Goal: Information Seeking & Learning: Learn about a topic

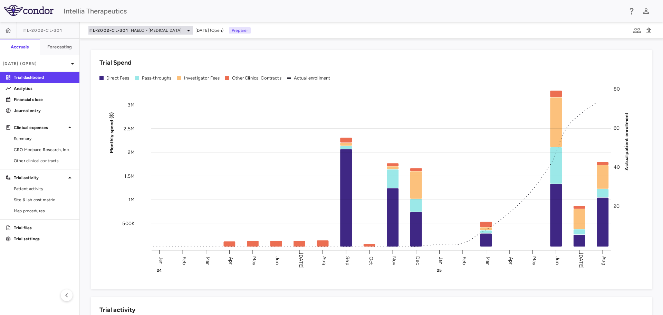
click at [166, 33] on span "HAELO - [MEDICAL_DATA]" at bounding box center [156, 30] width 51 height 6
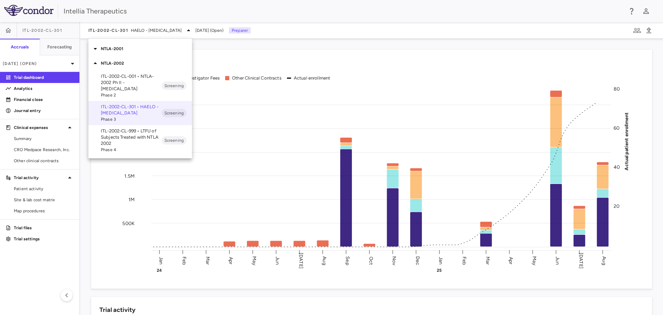
click at [132, 55] on div "NTLA-2001" at bounding box center [140, 48] width 104 height 15
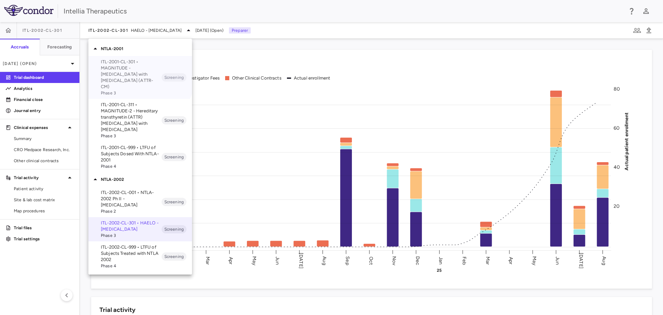
click at [134, 71] on p "ITL-2001-CL-301 • MAGNITUDE - [MEDICAL_DATA] with [MEDICAL_DATA] (ATTR-CM)" at bounding box center [131, 74] width 61 height 31
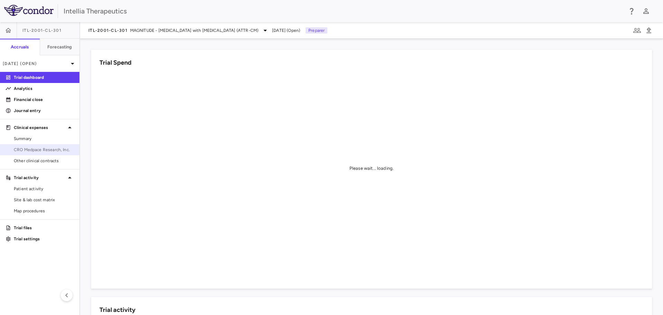
click at [41, 152] on span "CRO Medpace Research, Inc." at bounding box center [44, 149] width 60 height 6
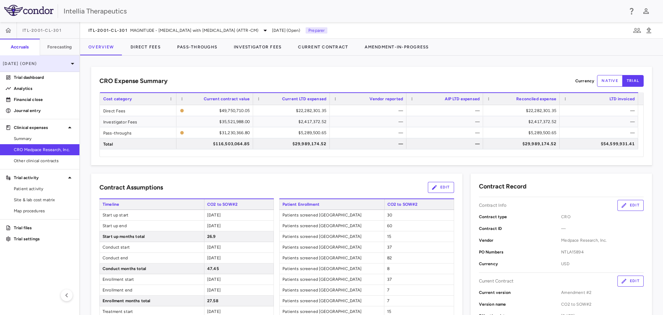
click at [44, 62] on p "[DATE] (Open)" at bounding box center [36, 63] width 66 height 6
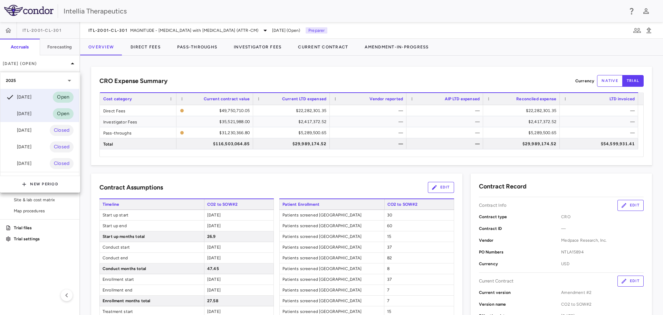
click at [39, 115] on div "[DATE] Open" at bounding box center [39, 113] width 79 height 17
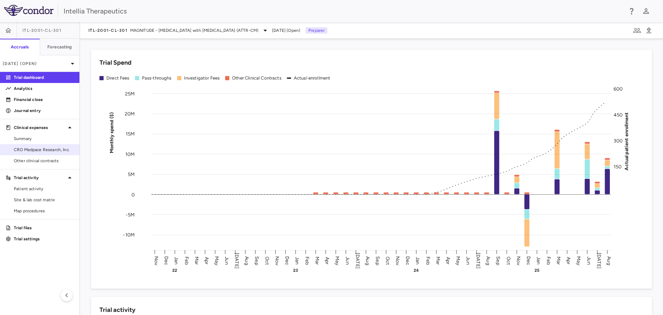
click at [50, 152] on span "CRO Medpace Research, Inc." at bounding box center [44, 149] width 60 height 6
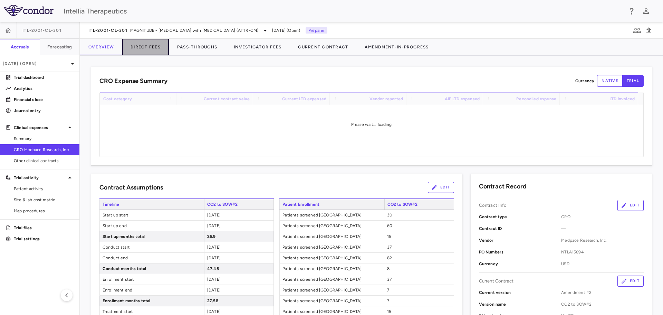
click at [143, 47] on button "Direct Fees" at bounding box center [145, 47] width 47 height 17
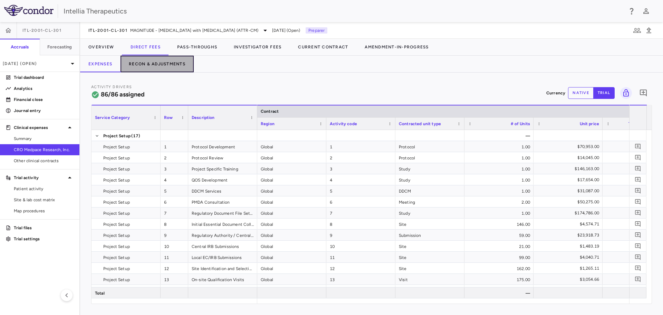
click at [163, 68] on button "Recon & Adjustments" at bounding box center [156, 64] width 73 height 17
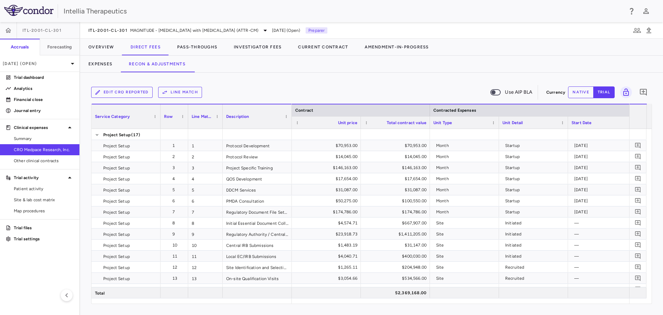
click at [188, 118] on div at bounding box center [187, 116] width 3 height 24
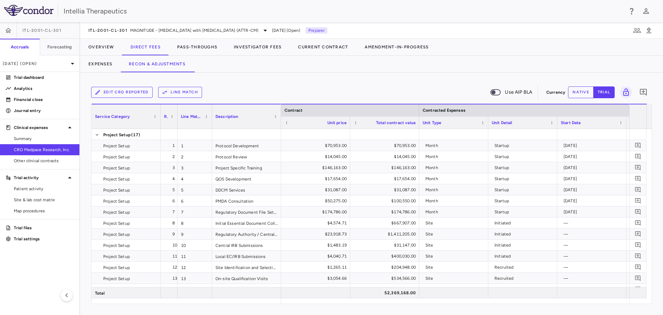
drag, startPoint x: 189, startPoint y: 122, endPoint x: 177, endPoint y: 124, distance: 12.0
click at [177, 124] on div at bounding box center [177, 116] width 3 height 24
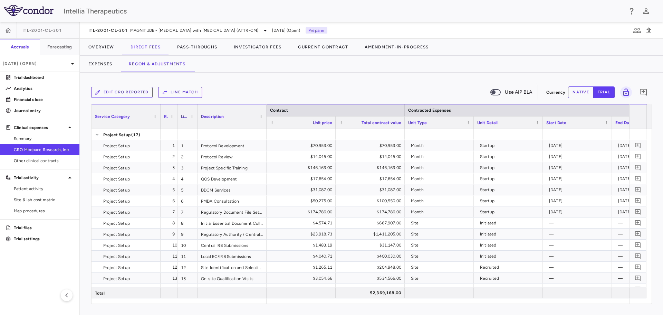
drag, startPoint x: 211, startPoint y: 123, endPoint x: 197, endPoint y: 125, distance: 14.6
click at [197, 125] on div at bounding box center [197, 116] width 3 height 24
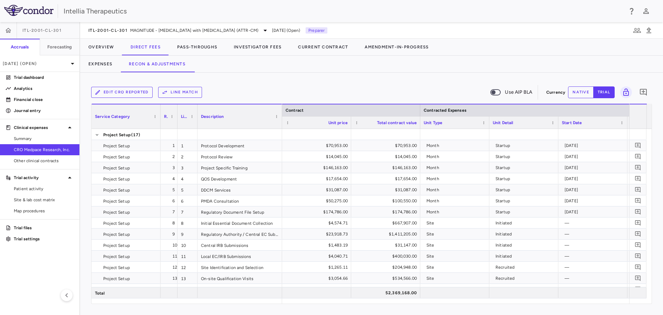
drag, startPoint x: 266, startPoint y: 125, endPoint x: 281, endPoint y: 124, distance: 15.5
click at [281, 124] on div at bounding box center [281, 116] width 3 height 24
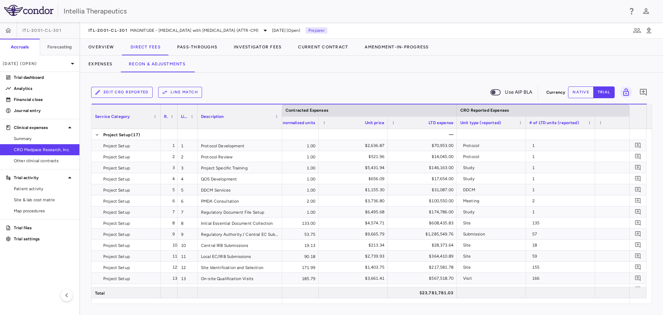
click at [392, 126] on div "LTD expense" at bounding box center [422, 122] width 62 height 12
click at [395, 124] on span at bounding box center [393, 122] width 4 height 4
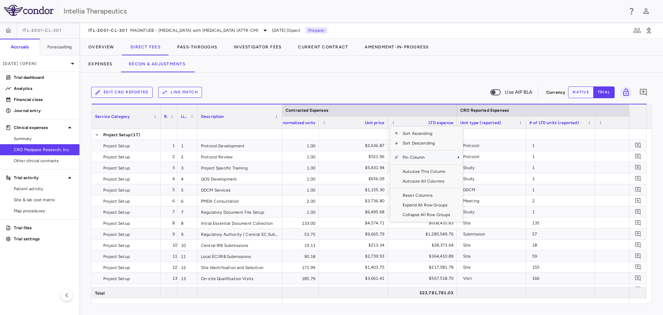
click at [423, 158] on span "Pin Column" at bounding box center [426, 157] width 56 height 10
click at [480, 167] on span "Pin Left" at bounding box center [483, 169] width 26 height 10
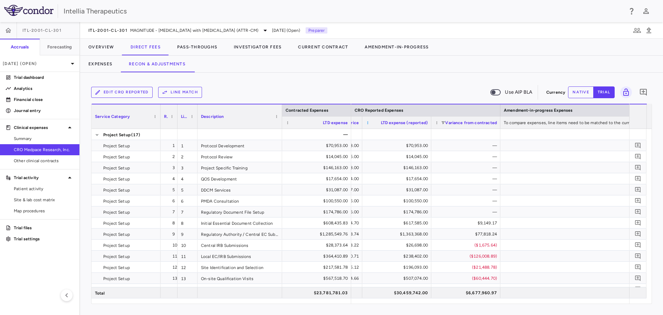
click at [369, 124] on span at bounding box center [368, 122] width 4 height 4
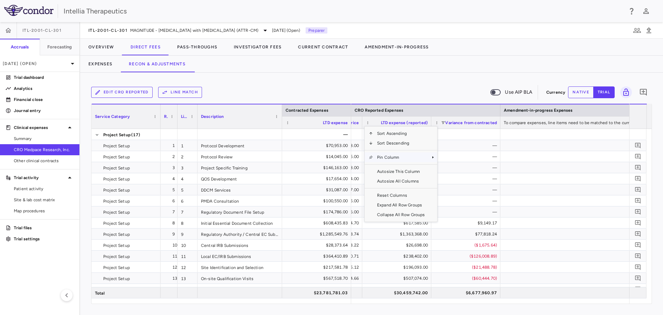
click at [385, 154] on span "Pin Column" at bounding box center [401, 157] width 56 height 10
click at [465, 170] on span "Pin Left" at bounding box center [457, 169] width 26 height 10
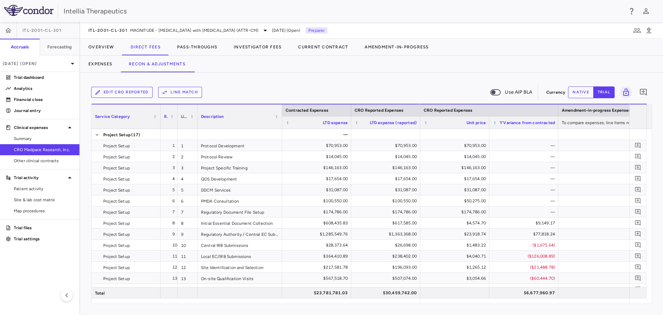
click at [494, 122] on span at bounding box center [495, 122] width 4 height 4
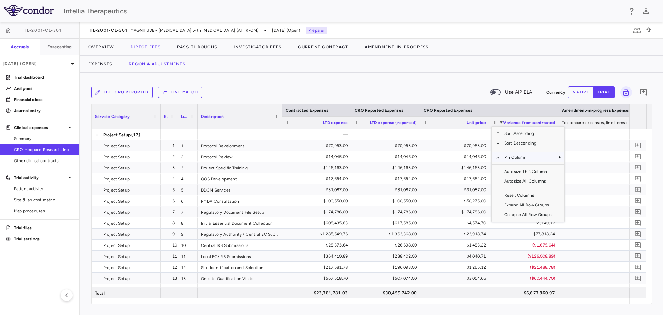
click at [534, 157] on span "Pin Column" at bounding box center [528, 157] width 56 height 10
click at [582, 169] on span "Pin Left" at bounding box center [584, 169] width 26 height 10
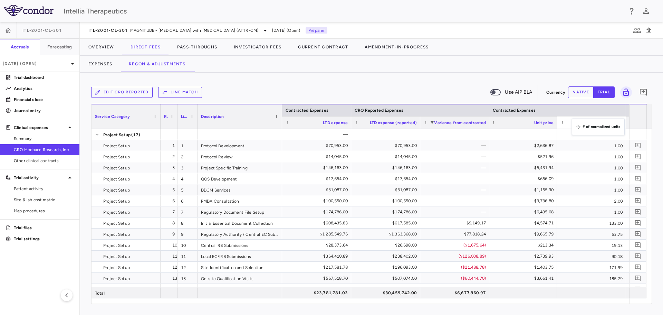
drag, startPoint x: 545, startPoint y: 123, endPoint x: 575, endPoint y: 123, distance: 30.4
click at [568, 303] on div "Service Category Drag here to set column labels Contracted Expenses CRO Reporte…" at bounding box center [371, 204] width 561 height 200
drag, startPoint x: 625, startPoint y: 122, endPoint x: 562, endPoint y: 122, distance: 62.1
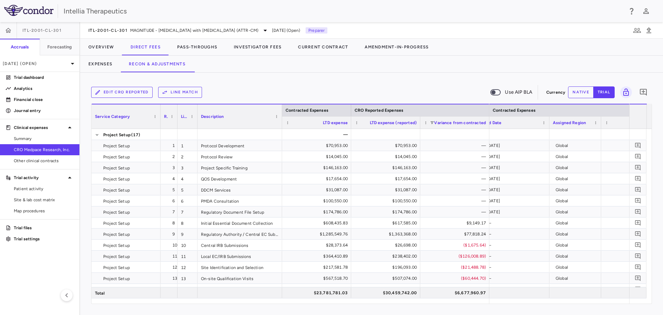
scroll to position [0, 606]
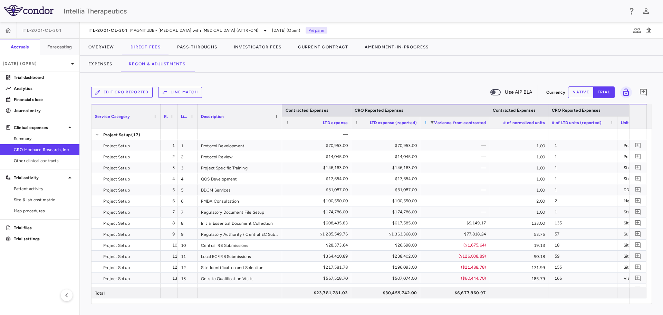
click at [425, 122] on span at bounding box center [426, 122] width 4 height 4
click at [467, 122] on span "Variance from contracted" at bounding box center [460, 122] width 52 height 5
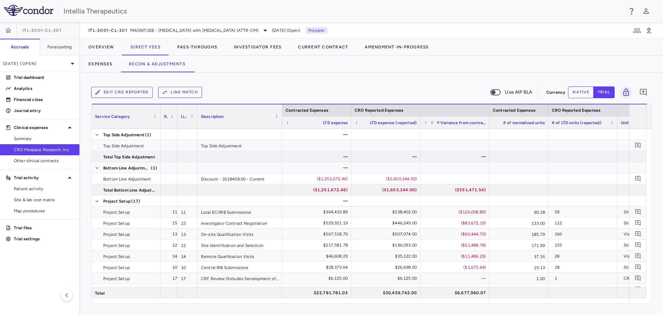
click at [433, 122] on span at bounding box center [432, 122] width 4 height 4
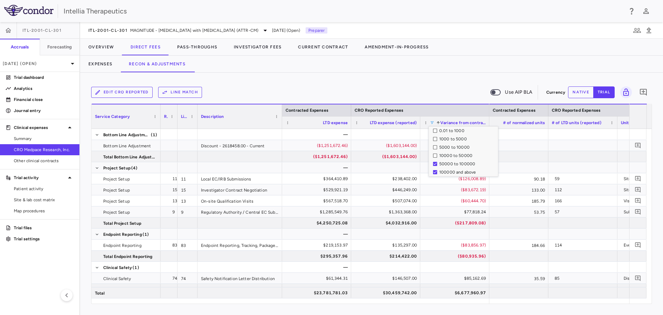
click at [446, 89] on div "Edit CRO reported Line Match Use AIP BLA" at bounding box center [317, 92] width 452 height 15
click at [438, 122] on span at bounding box center [438, 122] width 4 height 4
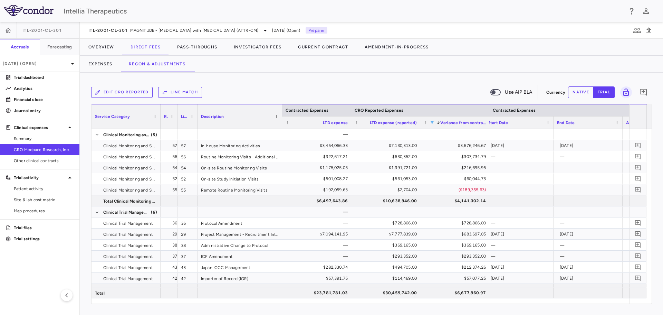
scroll to position [0, 488]
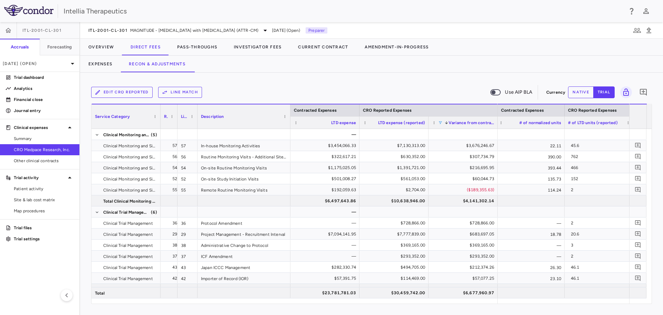
drag, startPoint x: 281, startPoint y: 113, endPoint x: 290, endPoint y: 112, distance: 8.4
click at [290, 112] on div at bounding box center [290, 116] width 3 height 24
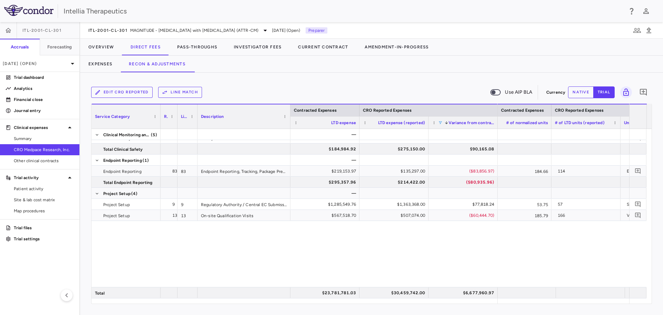
scroll to position [0, 0]
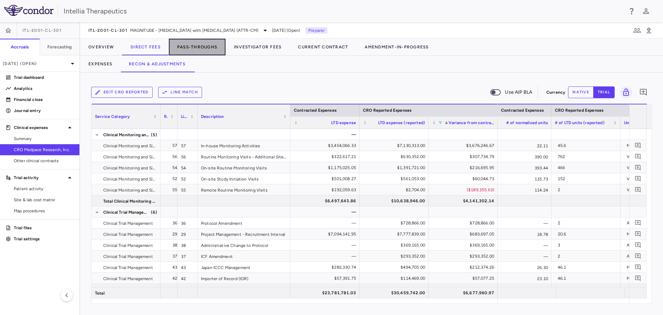
click at [204, 47] on button "Pass-Throughs" at bounding box center [197, 47] width 57 height 17
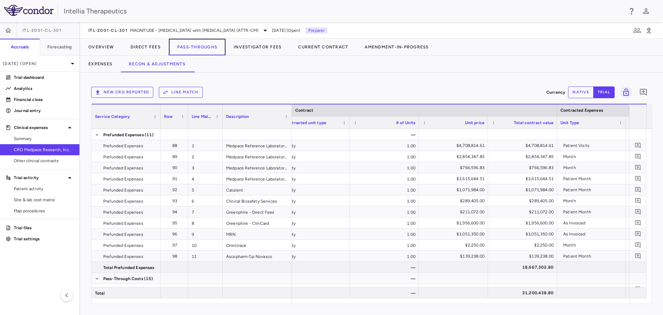
scroll to position [0, 194]
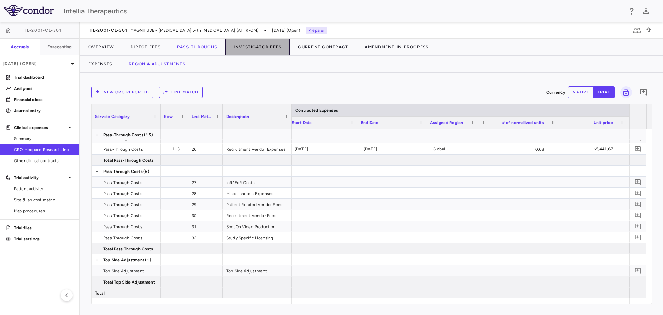
click at [262, 48] on button "Investigator Fees" at bounding box center [257, 47] width 64 height 17
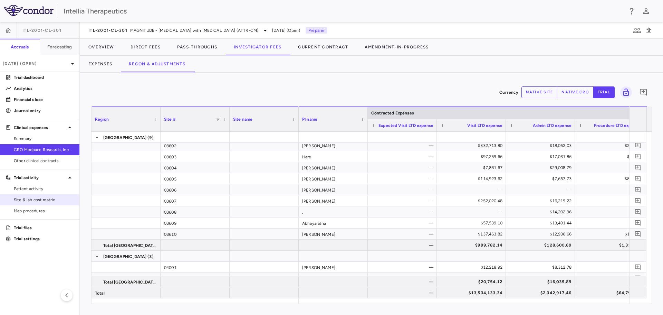
click at [46, 199] on span "Site & lab cost matrix" at bounding box center [44, 199] width 60 height 6
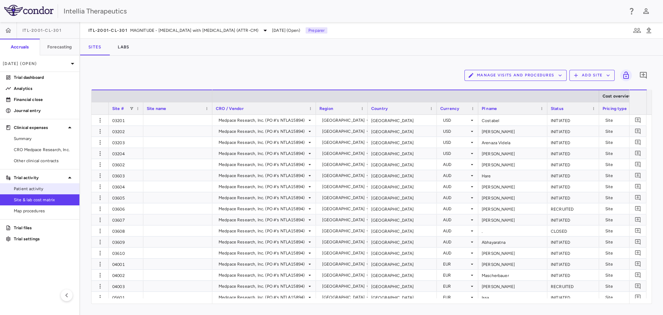
click at [25, 191] on span "Patient activity" at bounding box center [44, 188] width 60 height 6
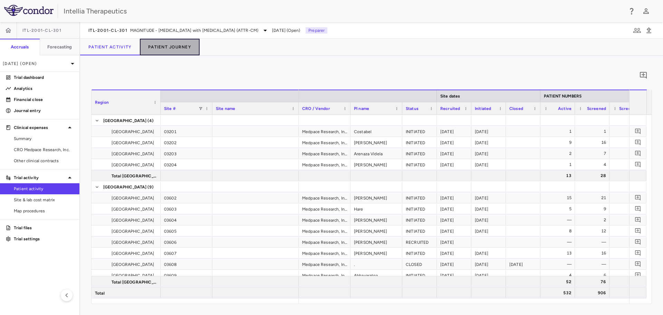
click at [176, 48] on button "Patient Journey" at bounding box center [170, 47] width 60 height 17
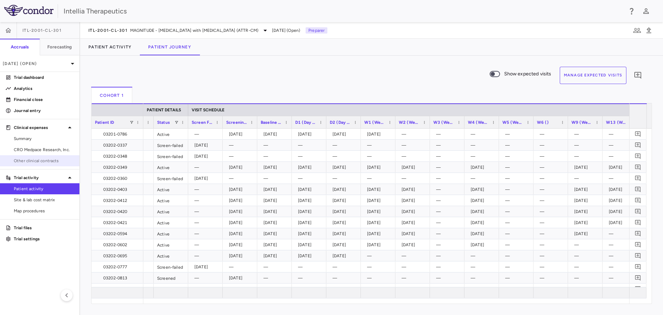
click at [48, 160] on span "Other clinical contracts" at bounding box center [44, 160] width 60 height 6
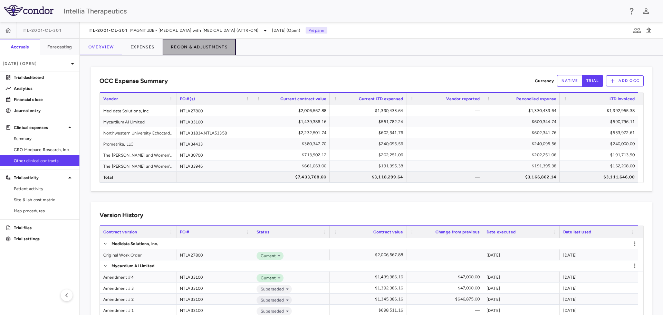
click at [189, 46] on button "Recon & Adjustments" at bounding box center [199, 47] width 73 height 17
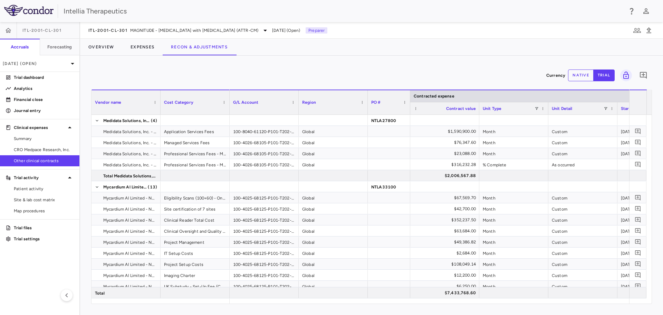
drag, startPoint x: 436, startPoint y: 97, endPoint x: 409, endPoint y: 100, distance: 26.8
click at [409, 100] on div at bounding box center [409, 102] width 3 height 24
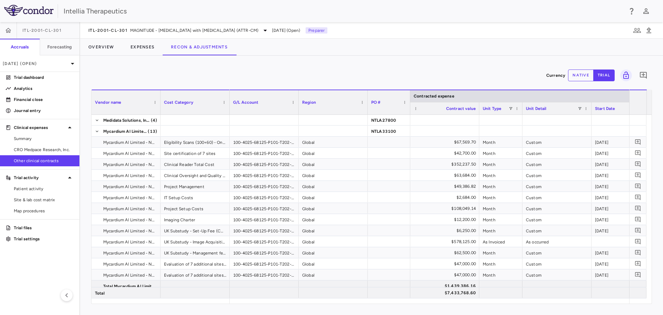
drag, startPoint x: 547, startPoint y: 105, endPoint x: 521, endPoint y: 107, distance: 26.0
click at [521, 107] on div at bounding box center [522, 108] width 3 height 12
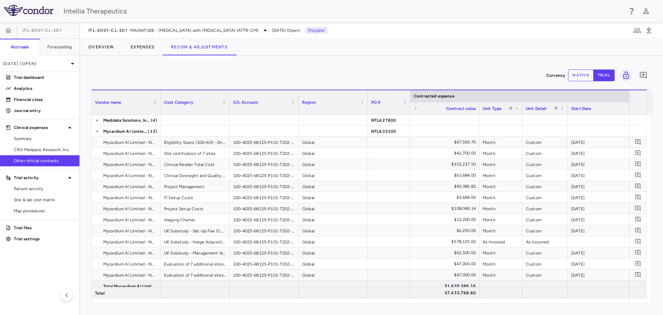
drag, startPoint x: 590, startPoint y: 105, endPoint x: 566, endPoint y: 109, distance: 24.1
click at [566, 109] on div at bounding box center [567, 108] width 3 height 12
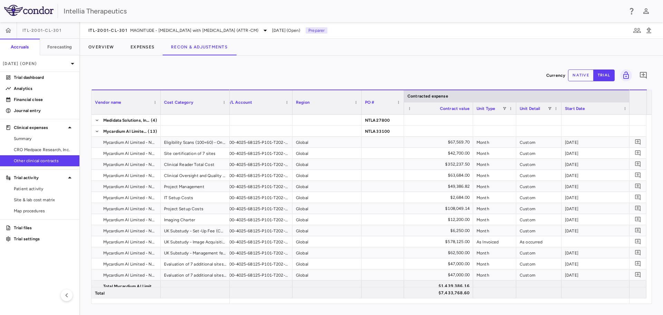
scroll to position [0, 20]
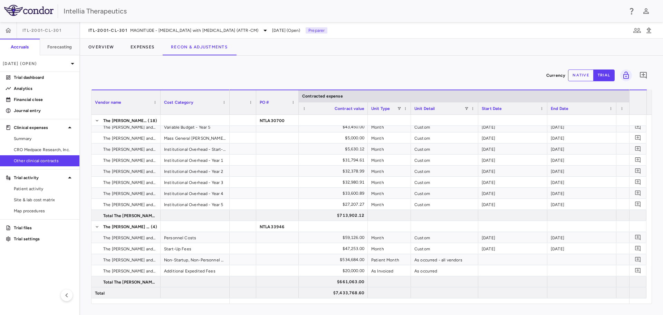
drag, startPoint x: 455, startPoint y: 107, endPoint x: 477, endPoint y: 104, distance: 22.3
click at [477, 104] on div at bounding box center [477, 108] width 3 height 12
click at [45, 77] on p "Trial dashboard" at bounding box center [44, 77] width 60 height 6
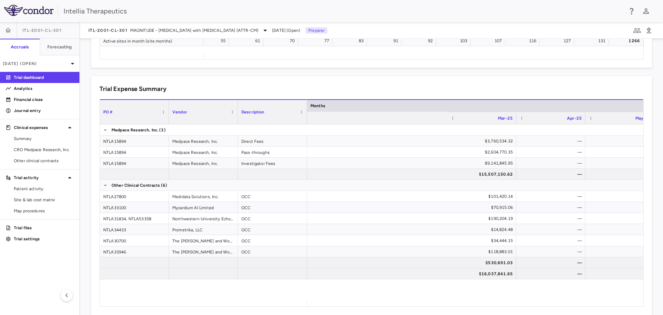
scroll to position [0, 3052]
